Goal: Find contact information: Find contact information

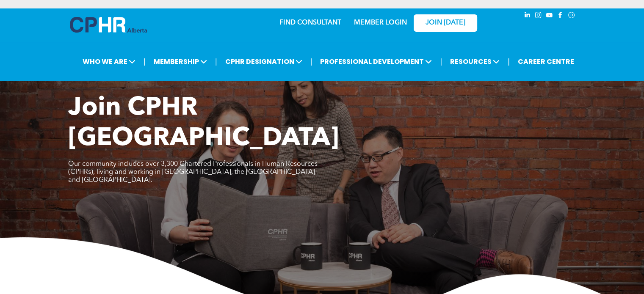
click at [391, 23] on link "MEMBER LOGIN" at bounding box center [380, 22] width 53 height 7
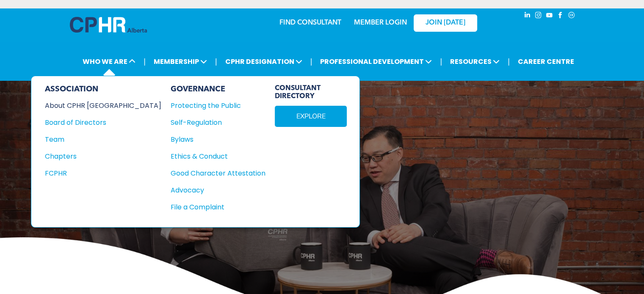
click at [93, 103] on div "About CPHR [GEOGRAPHIC_DATA]" at bounding box center [97, 105] width 105 height 11
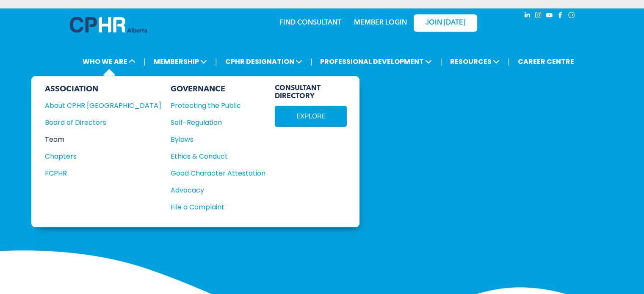
click at [61, 139] on div "Team" at bounding box center [97, 139] width 105 height 11
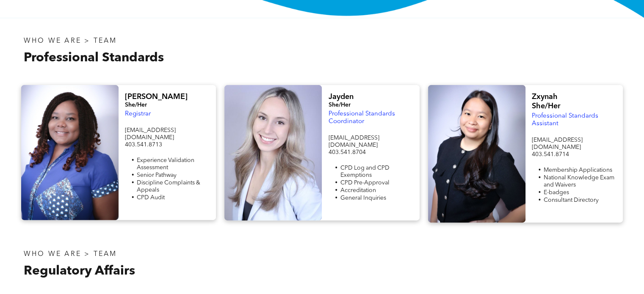
scroll to position [260, 0]
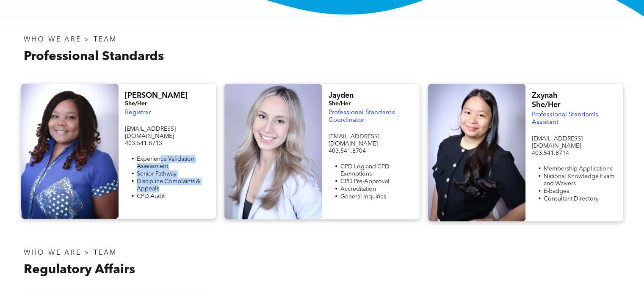
drag, startPoint x: 161, startPoint y: 149, endPoint x: 185, endPoint y: 184, distance: 42.8
click at [185, 184] on ul "Experience Validation Assessment Senior Pathway Discipline Complaints & Appeals…" at bounding box center [167, 177] width 85 height 45
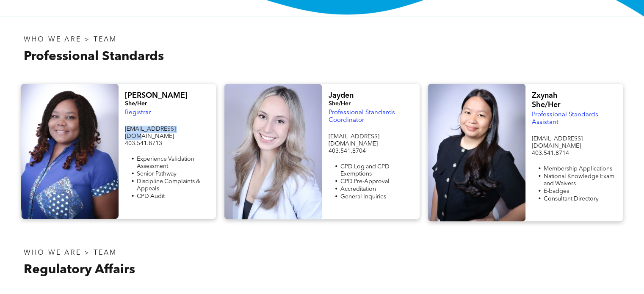
drag, startPoint x: 183, startPoint y: 130, endPoint x: 125, endPoint y: 128, distance: 57.6
click at [125, 128] on p "registrar@cphrab.ca" at bounding box center [167, 133] width 85 height 14
copy span "registrar@cphrab.ca"
